Goal: Task Accomplishment & Management: Manage account settings

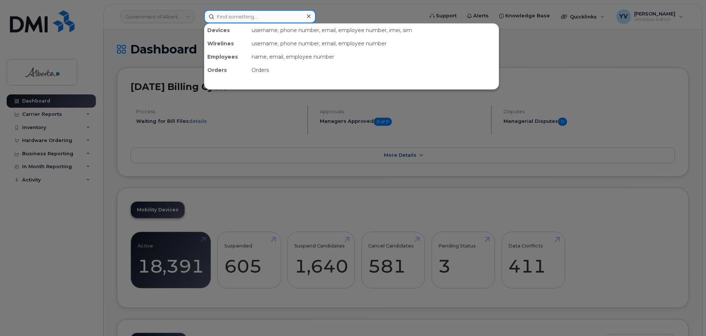
click at [228, 17] on input at bounding box center [260, 16] width 112 height 13
paste input "5878793996"
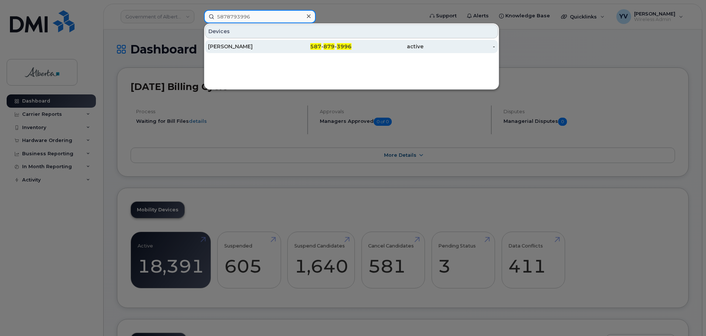
type input "5878793996"
click at [319, 48] on span "587" at bounding box center [315, 46] width 11 height 7
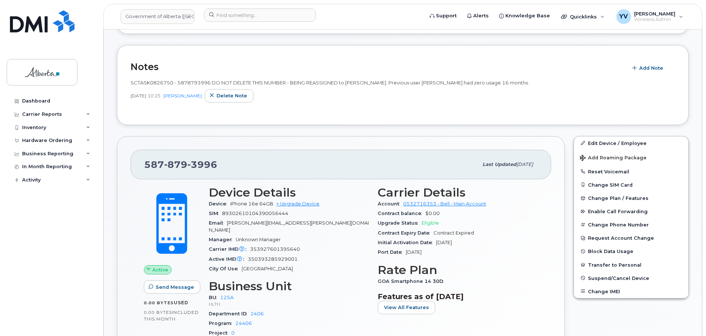
scroll to position [142, 0]
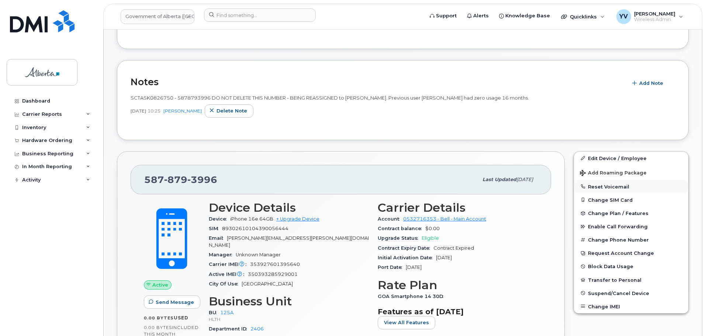
click at [612, 184] on button "Reset Voicemail" at bounding box center [631, 186] width 114 height 13
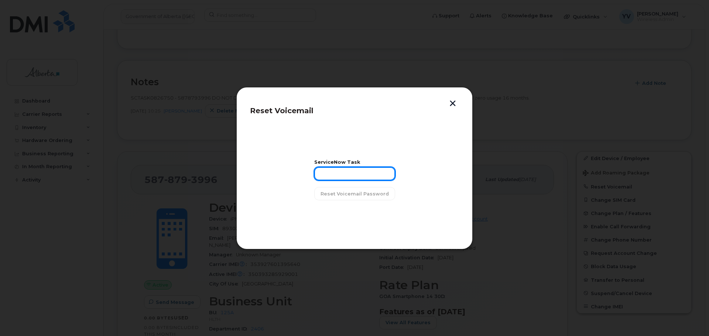
click at [330, 171] on input "text" at bounding box center [354, 173] width 81 height 13
paste input "SCTASK0826750"
type input "SCTASK0826750"
click at [345, 192] on span "Reset Voicemail Password" at bounding box center [354, 193] width 68 height 7
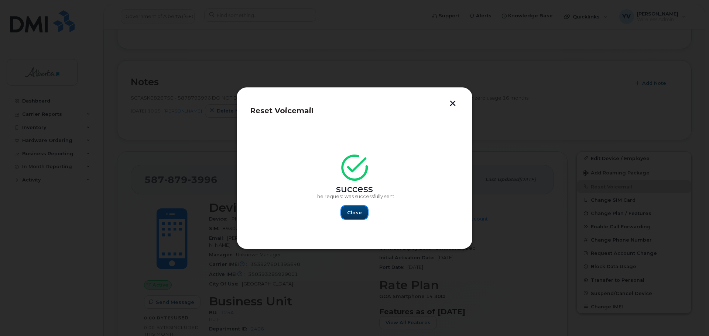
click at [358, 210] on span "Close" at bounding box center [354, 212] width 15 height 7
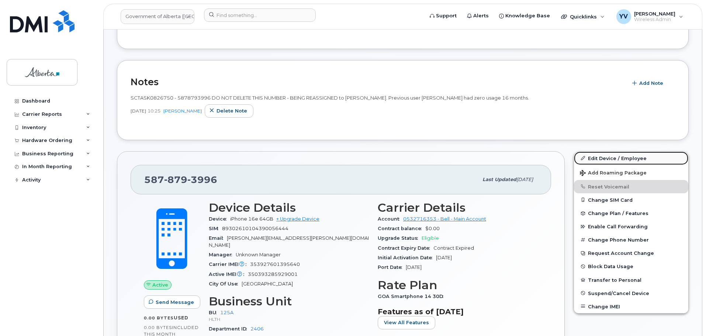
click at [609, 158] on link "Edit Device / Employee" at bounding box center [631, 158] width 114 height 13
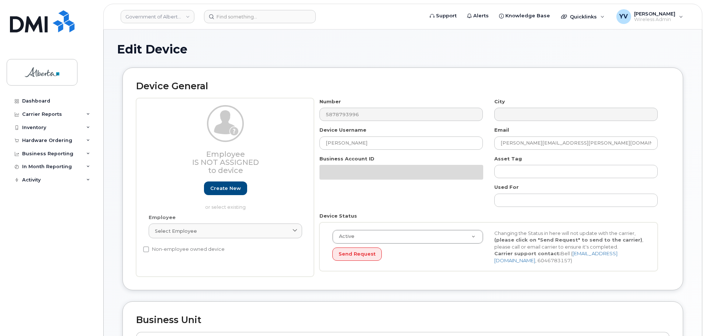
select select "4120335"
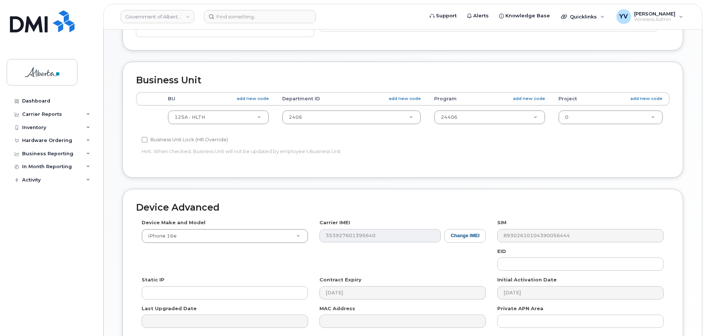
scroll to position [245, 0]
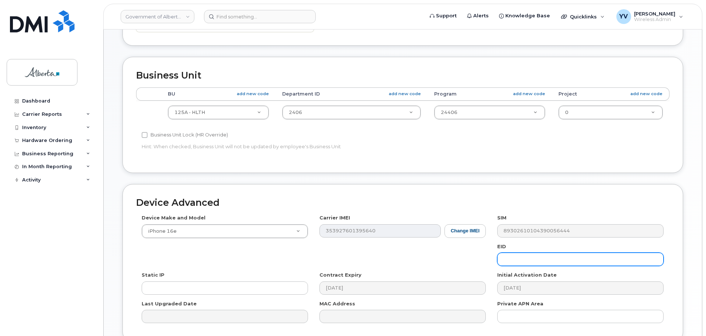
click at [505, 257] on input "text" at bounding box center [581, 259] width 166 height 13
paste input "89043052010008887025008988321322"
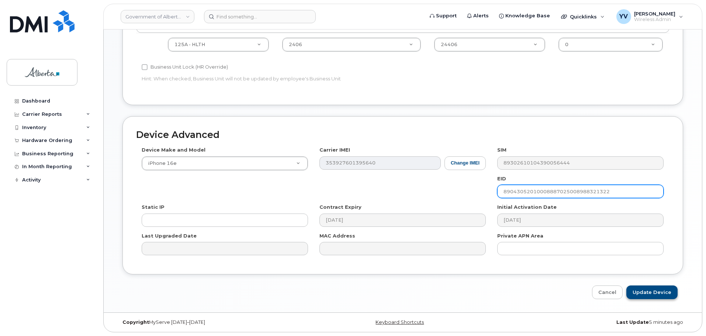
type input "89043052010008887025008988321322"
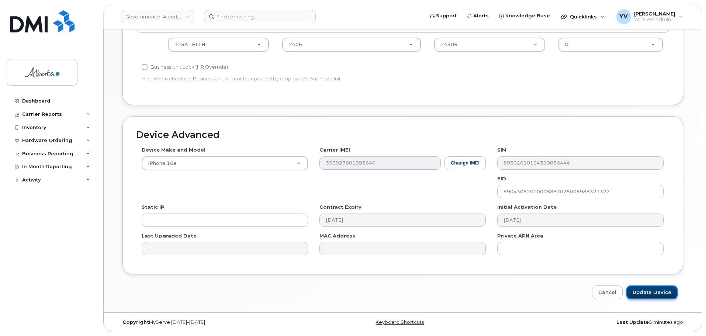
click at [651, 292] on input "Update Device" at bounding box center [652, 293] width 51 height 14
type input "Saving..."
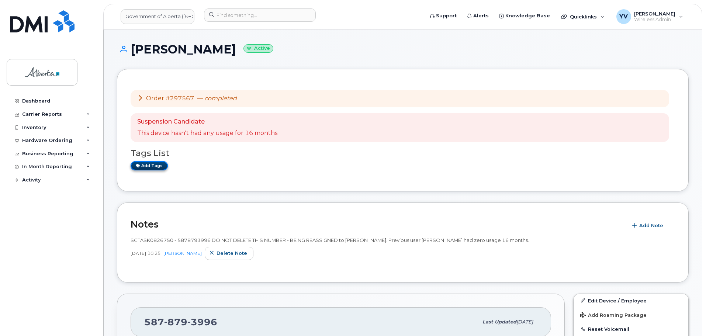
click at [152, 164] on link "Add tags" at bounding box center [149, 165] width 37 height 9
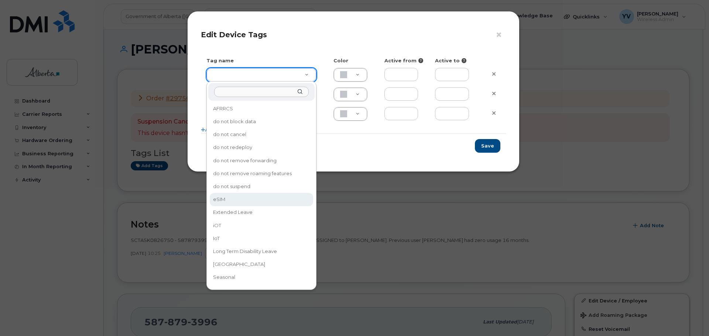
type input "eSIM"
type input "D6CDC1"
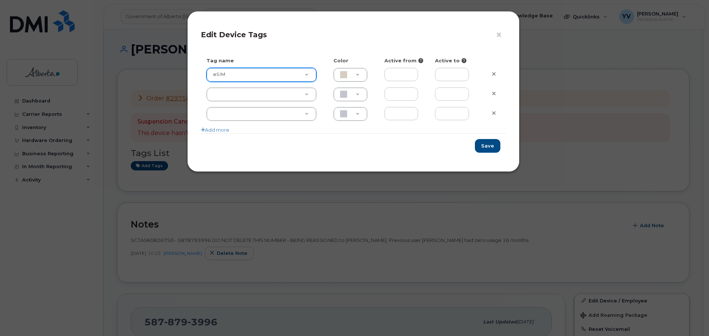
click at [218, 198] on div "× Edit Device Tags Tag name Color Active from Active to eSIM eSIM D6CDC1 Add mo…" at bounding box center [354, 168] width 709 height 336
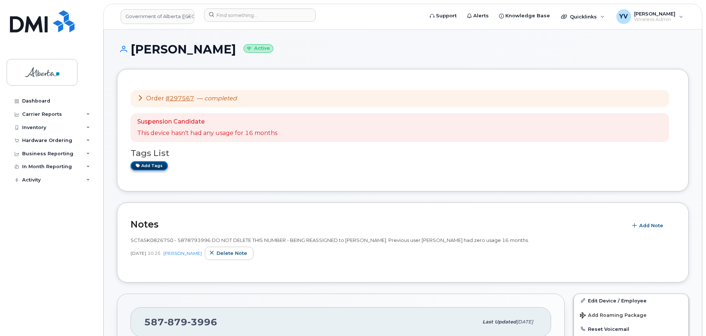
click at [145, 166] on link "Add tags" at bounding box center [149, 165] width 37 height 9
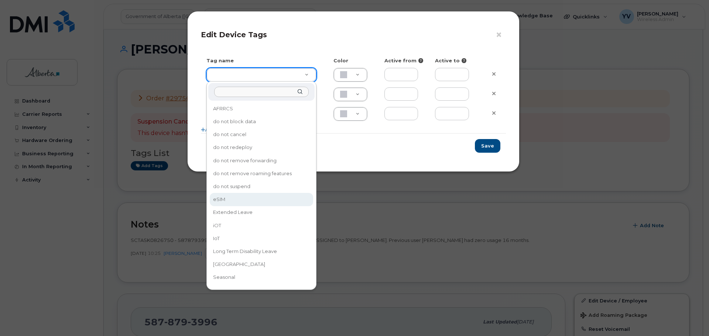
type input "eSIM"
type input "D6CDC1"
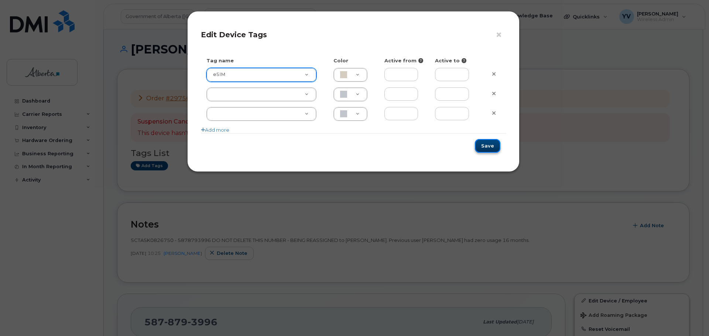
click at [483, 145] on button "Save" at bounding box center [487, 146] width 25 height 14
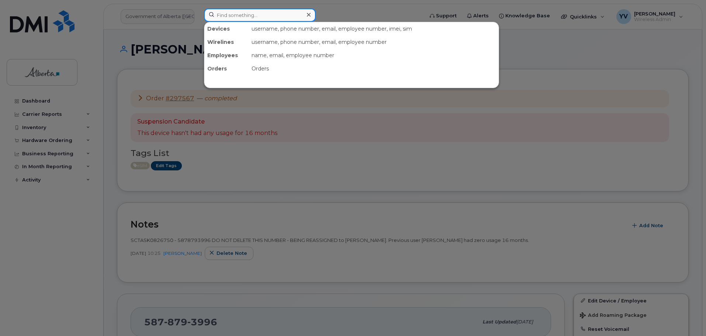
click at [221, 15] on input at bounding box center [260, 14] width 112 height 13
paste input "7809400626"
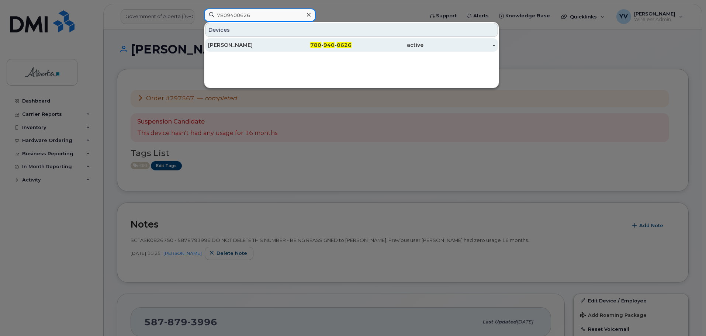
type input "7809400626"
click at [323, 44] on div "780 - 940 - 0626" at bounding box center [316, 44] width 72 height 7
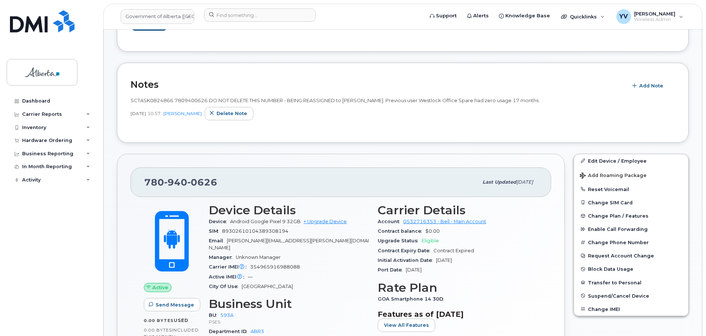
scroll to position [216, 0]
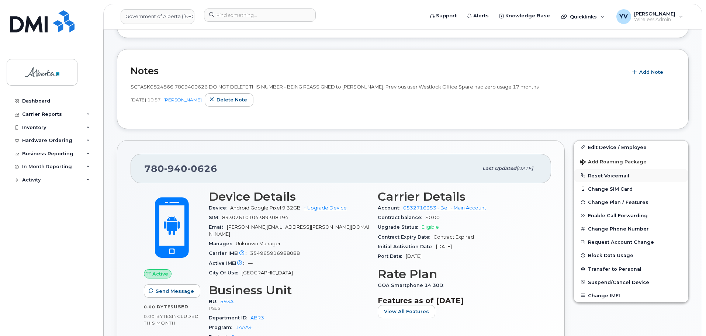
click at [607, 175] on button "Reset Voicemail" at bounding box center [631, 175] width 114 height 13
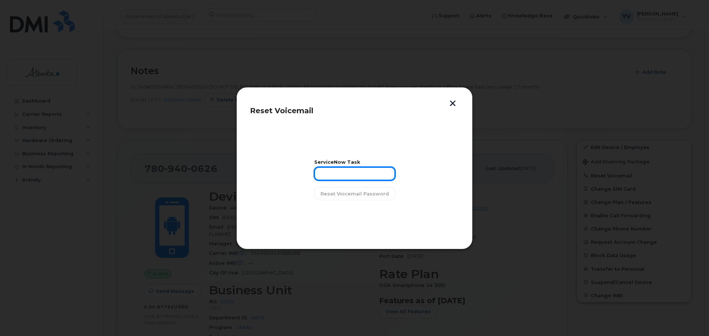
click at [328, 174] on input "text" at bounding box center [354, 173] width 81 height 13
paste input "SCTASK0824866"
type input "SCTASK0824866"
click at [354, 193] on span "Reset Voicemail Password" at bounding box center [354, 193] width 68 height 7
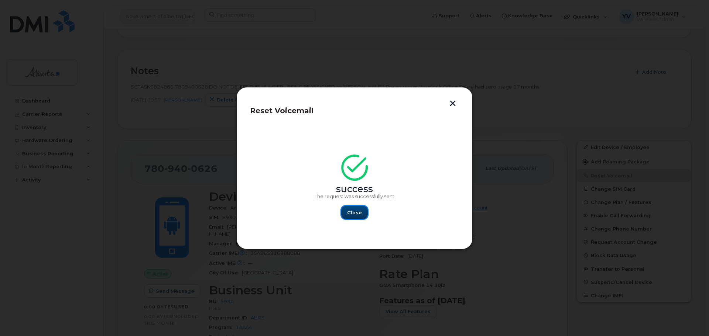
click at [353, 211] on span "Close" at bounding box center [354, 212] width 15 height 7
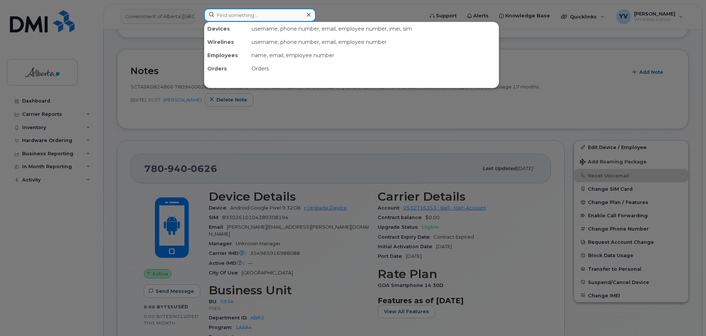
click at [226, 11] on input at bounding box center [260, 14] width 112 height 13
paste input "5879866144"
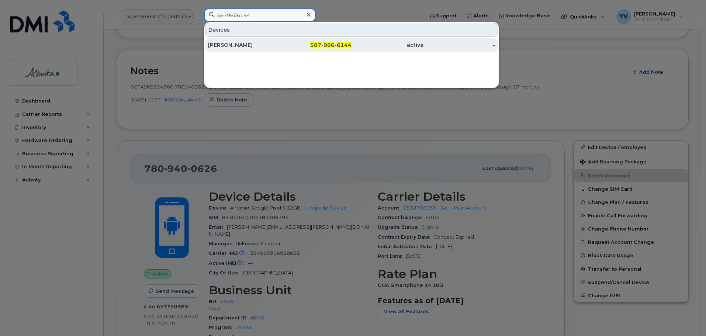
type input "5879866144"
click at [332, 46] on span "986" at bounding box center [329, 45] width 11 height 7
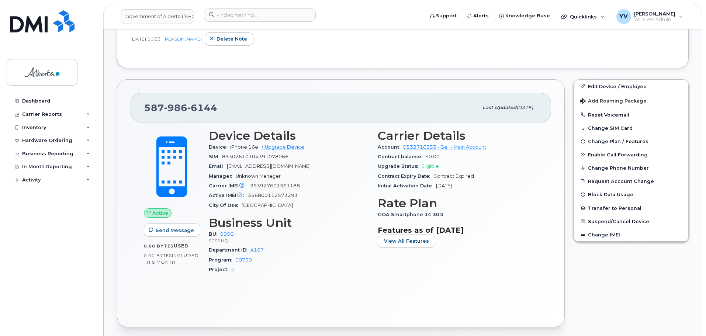
scroll to position [223, 0]
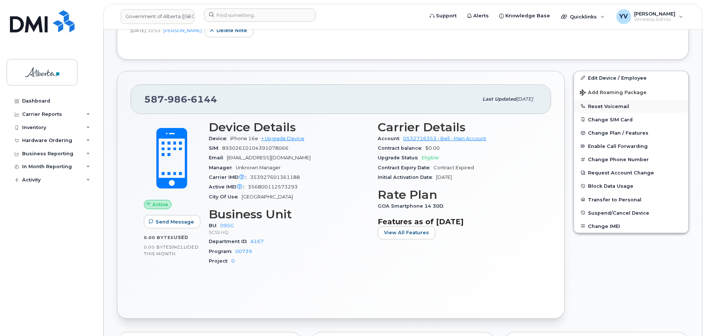
click at [599, 103] on button "Reset Voicemail" at bounding box center [631, 106] width 114 height 13
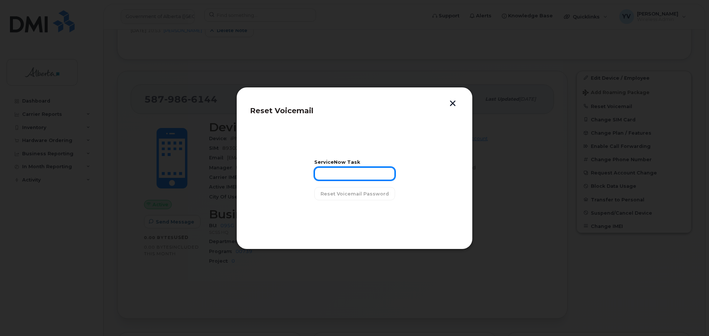
click at [331, 175] on input "text" at bounding box center [354, 173] width 81 height 13
paste input "SCTASK0822946"
type input "SCTASK0822946"
click at [358, 192] on span "Reset Voicemail Password" at bounding box center [354, 193] width 68 height 7
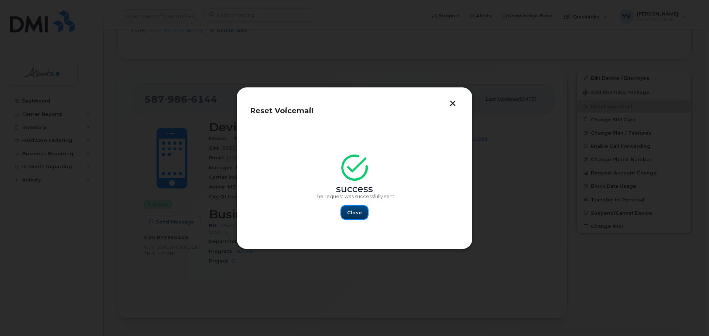
click at [359, 215] on span "Close" at bounding box center [354, 212] width 15 height 7
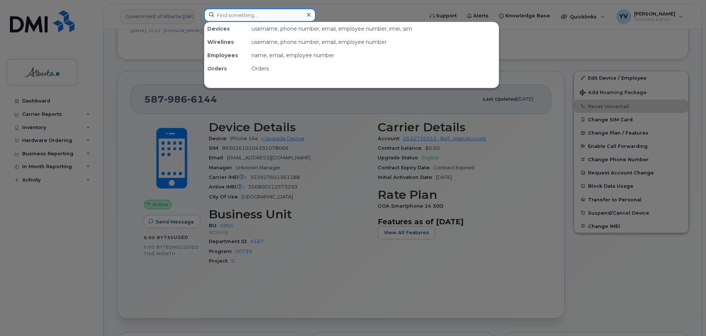
click at [231, 15] on input at bounding box center [260, 14] width 112 height 13
paste input "5872200497"
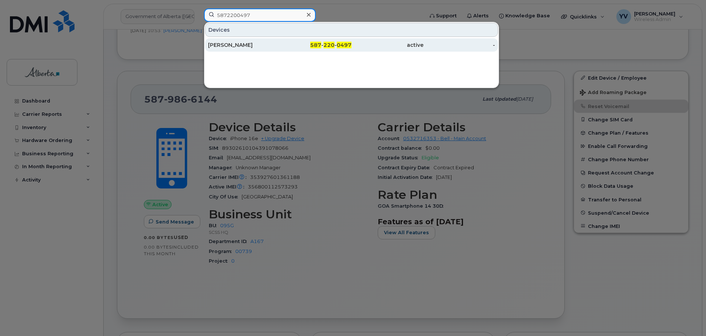
type input "5872200497"
click at [324, 44] on div "587 - 220 - 0497" at bounding box center [316, 44] width 72 height 7
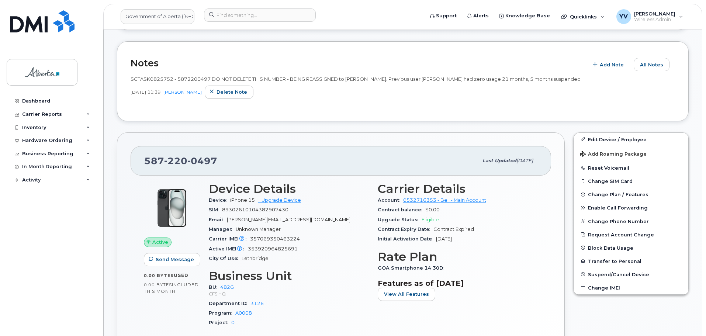
scroll to position [191, 0]
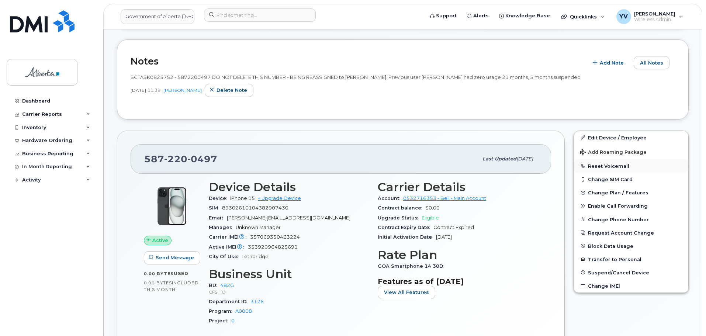
click at [605, 162] on button "Reset Voicemail" at bounding box center [631, 165] width 114 height 13
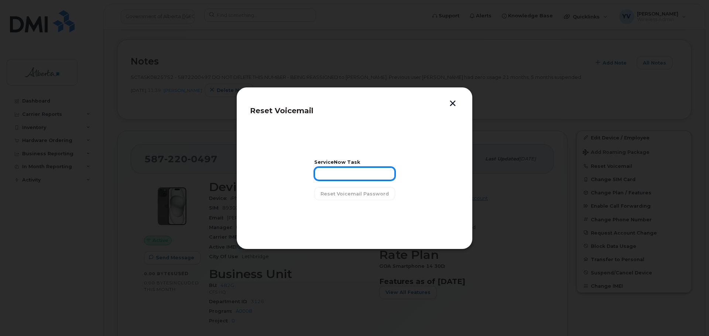
click at [324, 173] on input "text" at bounding box center [354, 173] width 81 height 13
paste input "SCTASK0825752"
type input "SCTASK0825752"
click at [340, 189] on button "Reset Voicemail Password" at bounding box center [354, 193] width 81 height 13
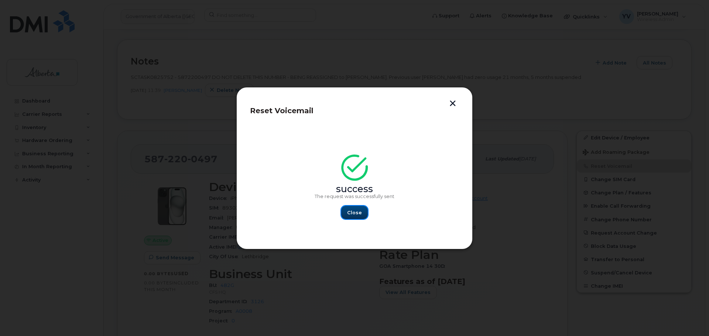
click at [346, 208] on button "Close" at bounding box center [354, 212] width 27 height 13
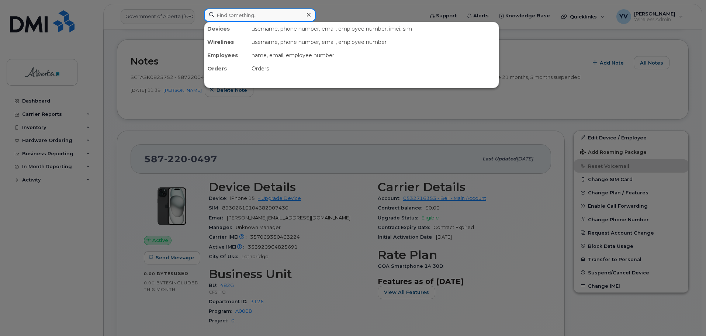
click at [223, 15] on input at bounding box center [260, 14] width 112 height 13
paste input "5873389676"
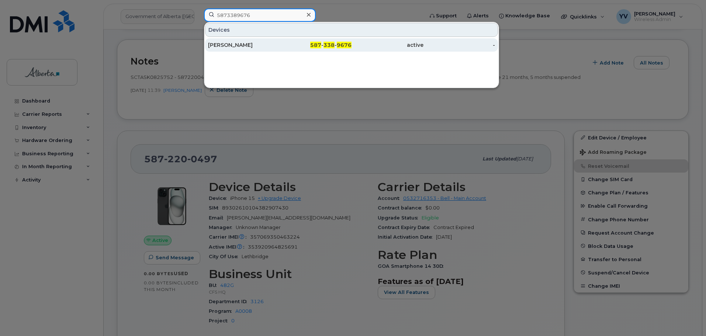
type input "5873389676"
click at [345, 42] on span "9676" at bounding box center [344, 45] width 15 height 7
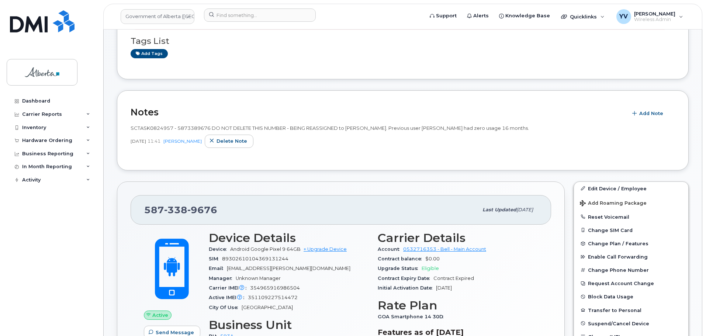
scroll to position [127, 0]
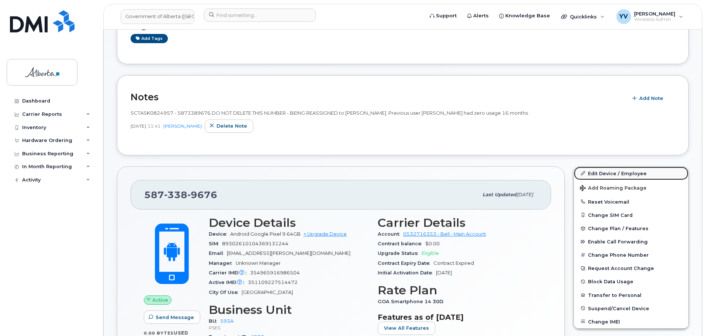
click at [606, 171] on link "Edit Device / Employee" at bounding box center [631, 173] width 114 height 13
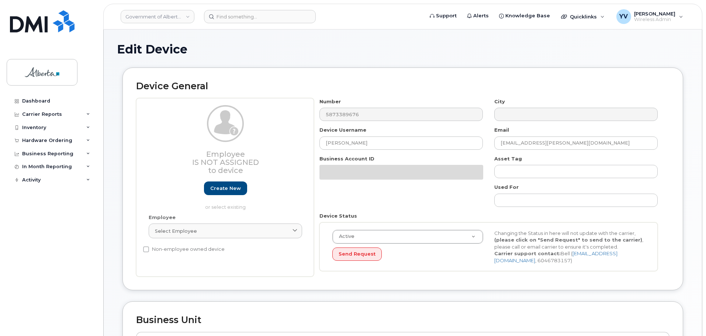
select select "4797682"
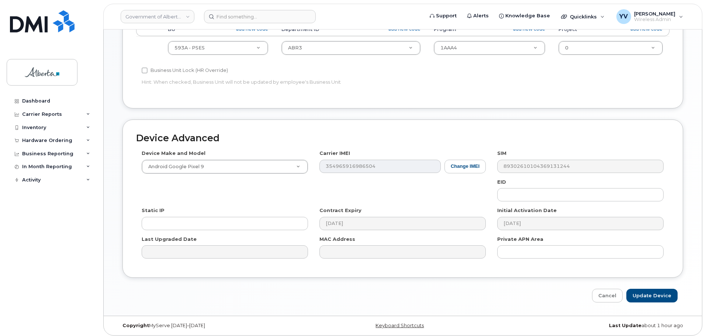
scroll to position [313, 0]
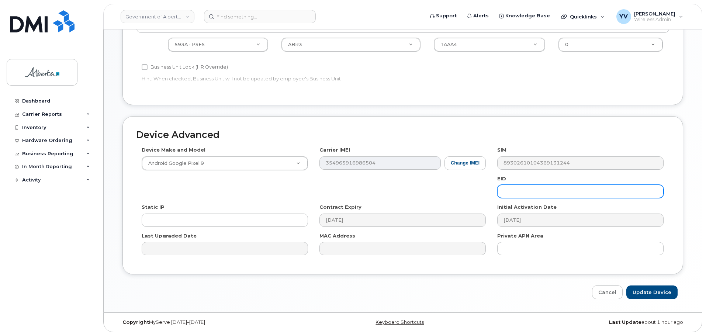
click at [515, 190] on input "text" at bounding box center [581, 191] width 166 height 13
paste input "89033023553429009100042355814911"
type input "89033023553429009100042355814911"
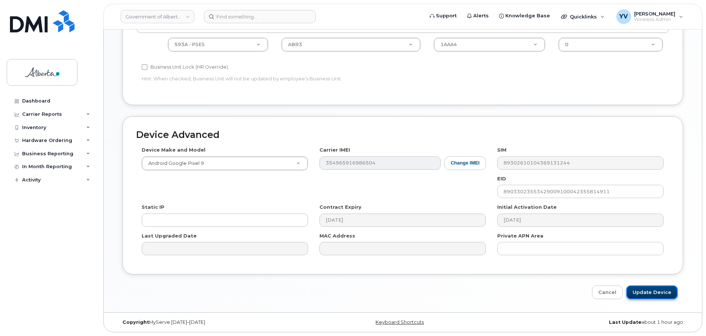
click at [647, 293] on input "Update Device" at bounding box center [652, 293] width 51 height 14
type input "Saving..."
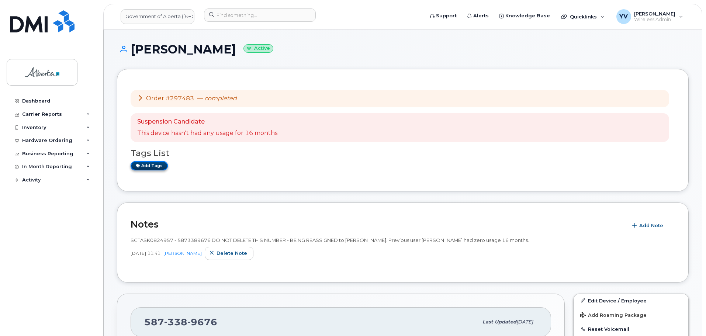
click at [143, 164] on link "Add tags" at bounding box center [149, 165] width 37 height 9
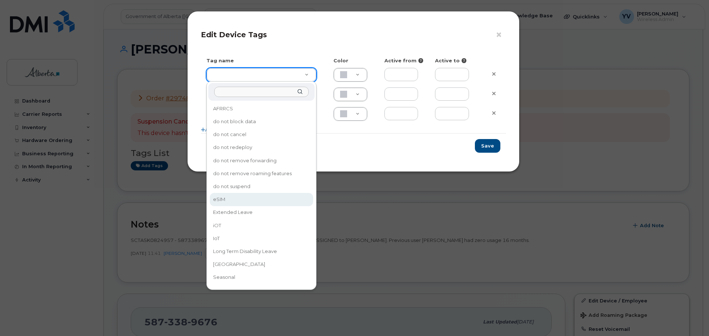
type input "eSIM"
type input "D6CDC1"
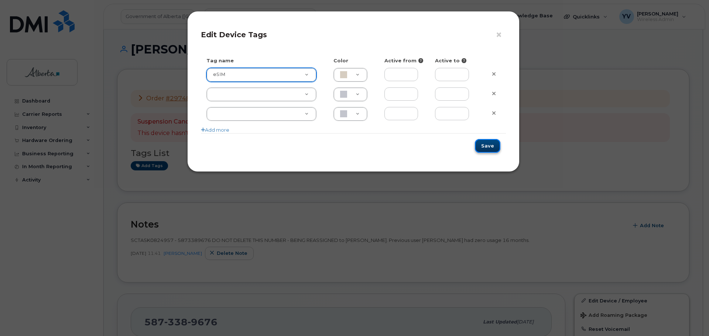
click at [491, 143] on button "Save" at bounding box center [487, 146] width 25 height 14
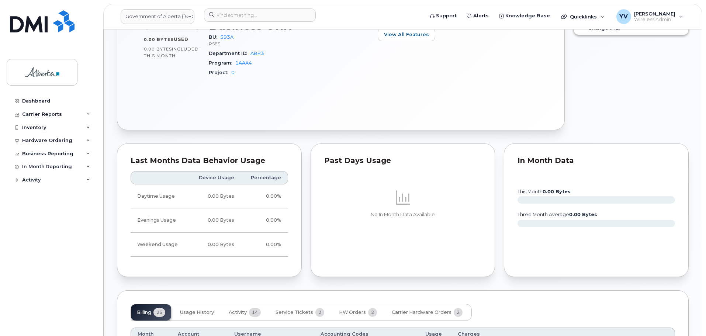
scroll to position [513, 0]
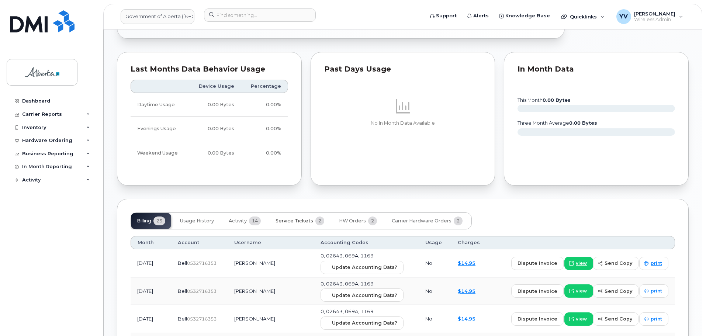
click at [294, 221] on span "Service Tickets" at bounding box center [295, 221] width 38 height 6
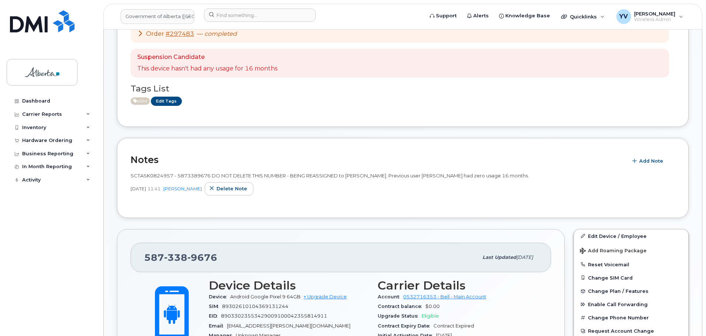
scroll to position [62, 0]
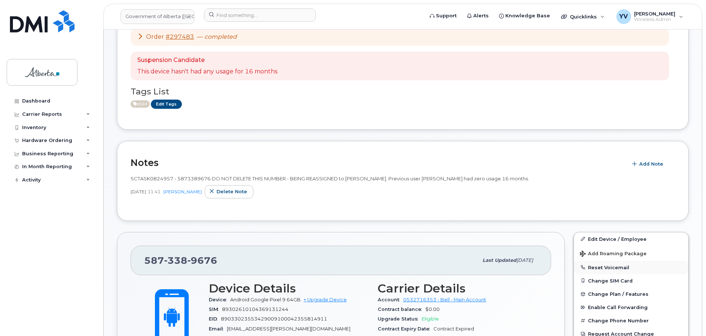
click at [599, 265] on button "Reset Voicemail" at bounding box center [631, 267] width 114 height 13
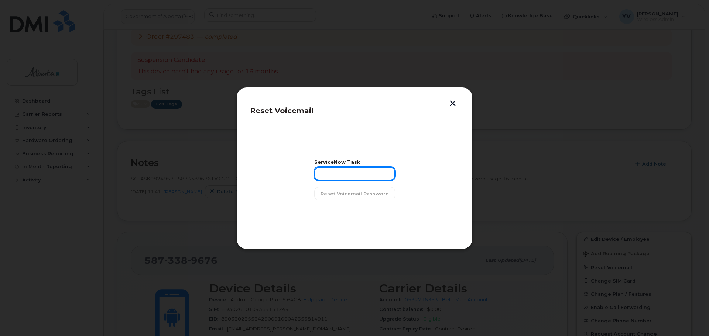
click at [327, 176] on input "text" at bounding box center [354, 173] width 81 height 13
paste input "SCTASK0824957"
type input "SCTASK0824957"
click at [345, 194] on span "Reset Voicemail Password" at bounding box center [354, 193] width 68 height 7
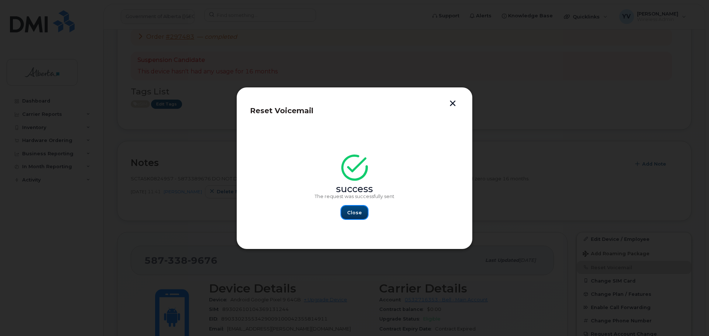
click at [354, 211] on span "Close" at bounding box center [354, 212] width 15 height 7
